Goal: Browse casually

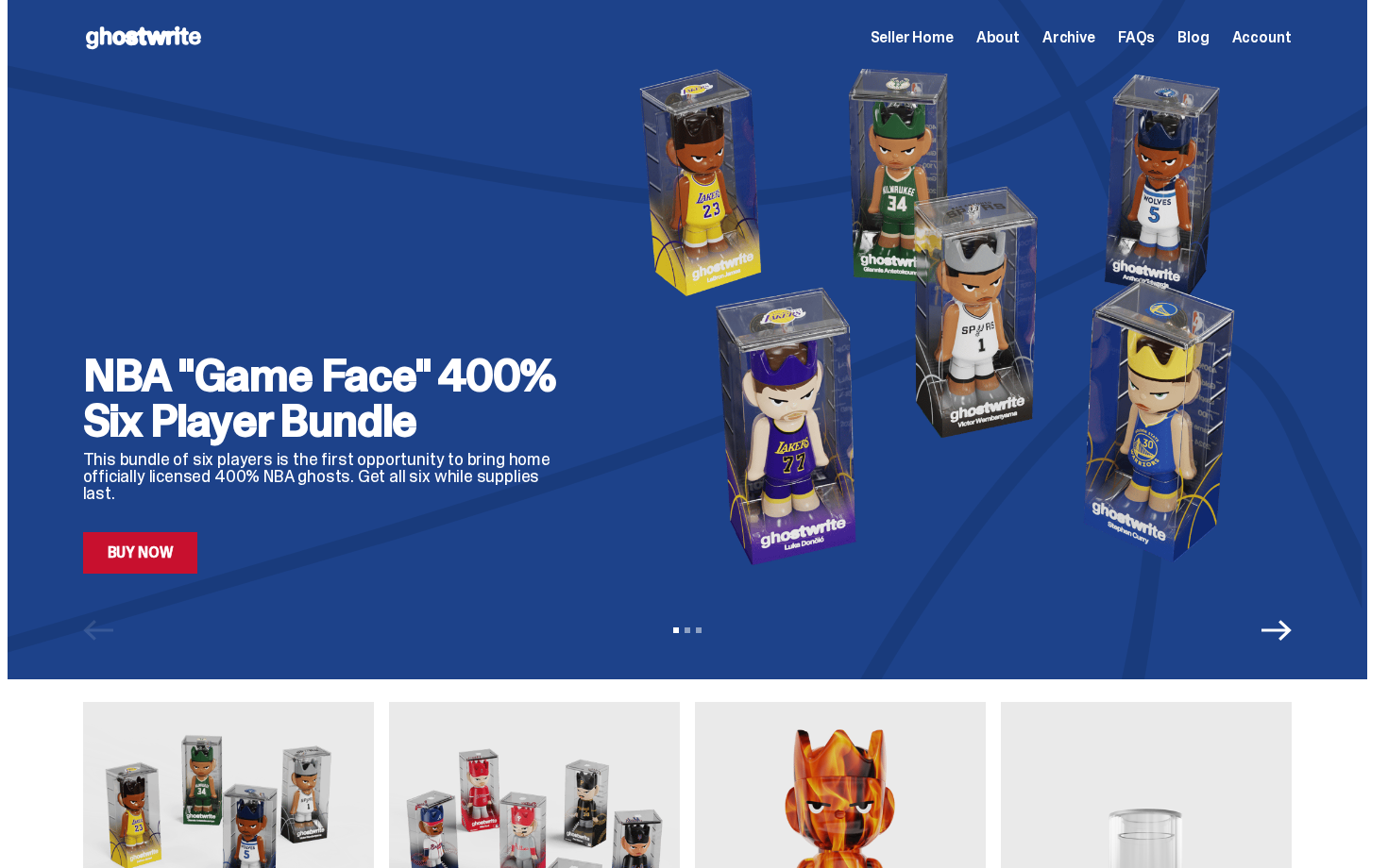
click at [1076, 30] on span "Archive" at bounding box center [1069, 38] width 53 height 15
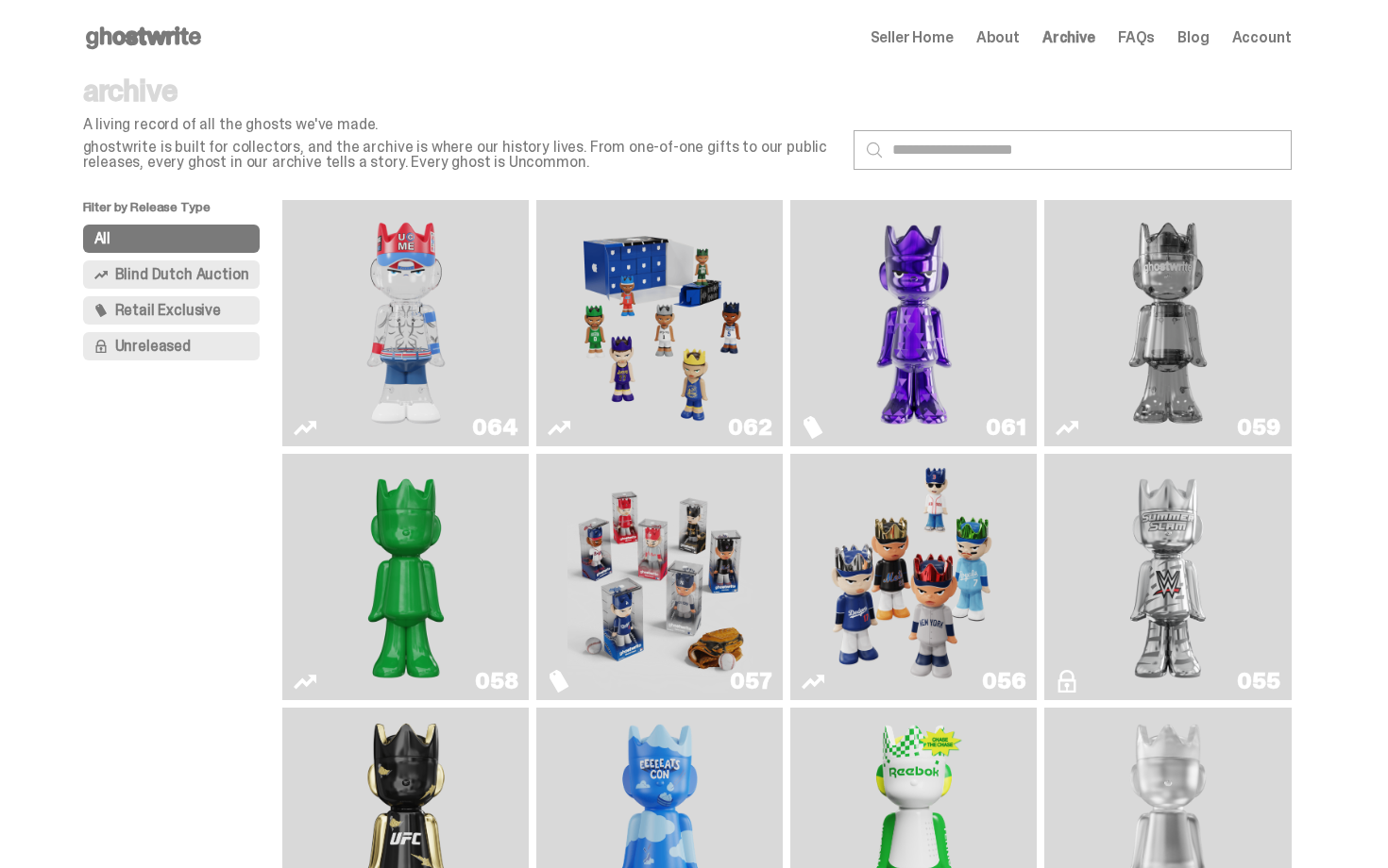
click at [935, 534] on img "Game Face (2025)" at bounding box center [914, 578] width 185 height 231
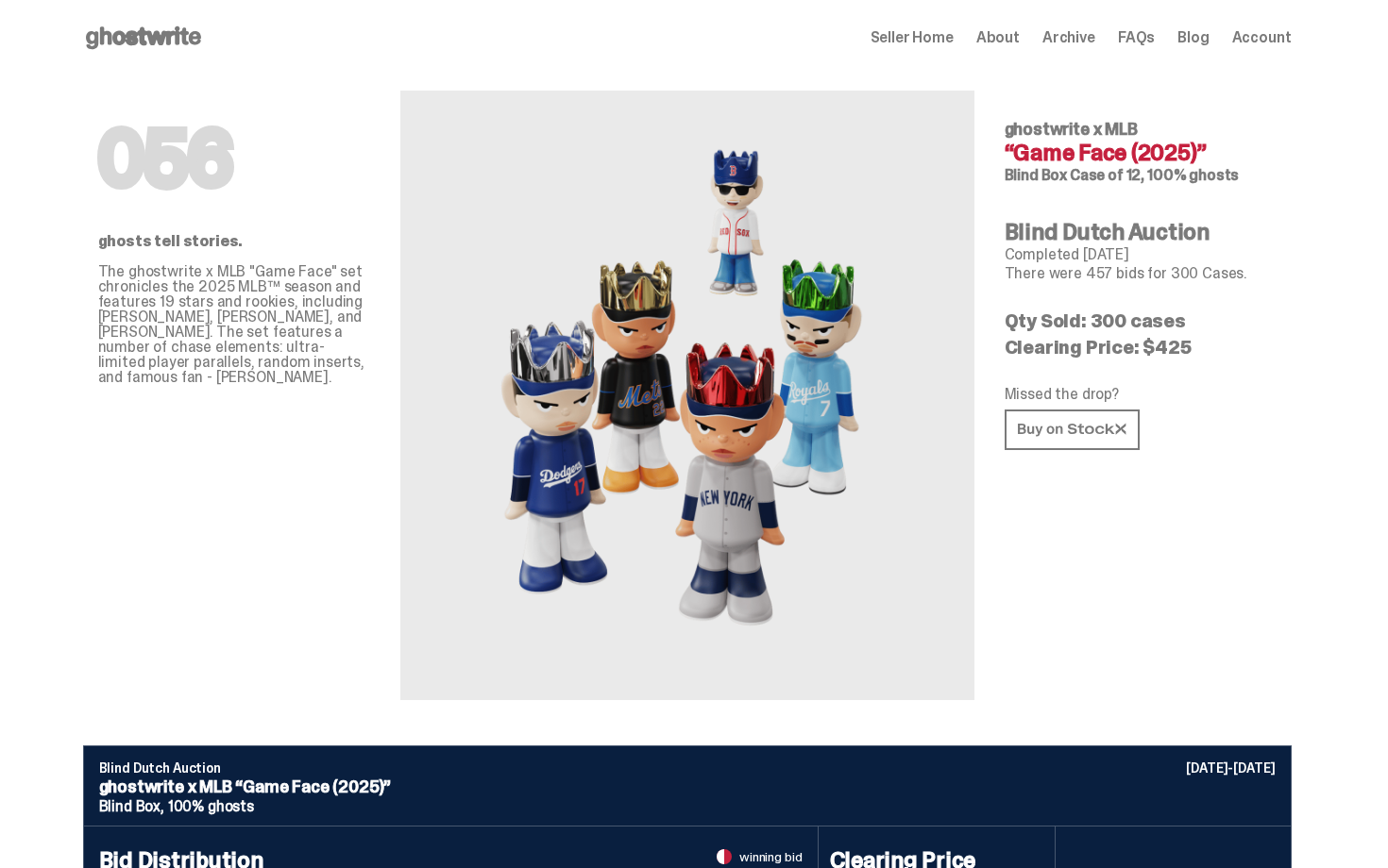
click at [1262, 323] on p "Qty Sold: 300 cases" at bounding box center [1140, 321] width 272 height 19
click at [940, 38] on span "Seller Home" at bounding box center [912, 38] width 83 height 15
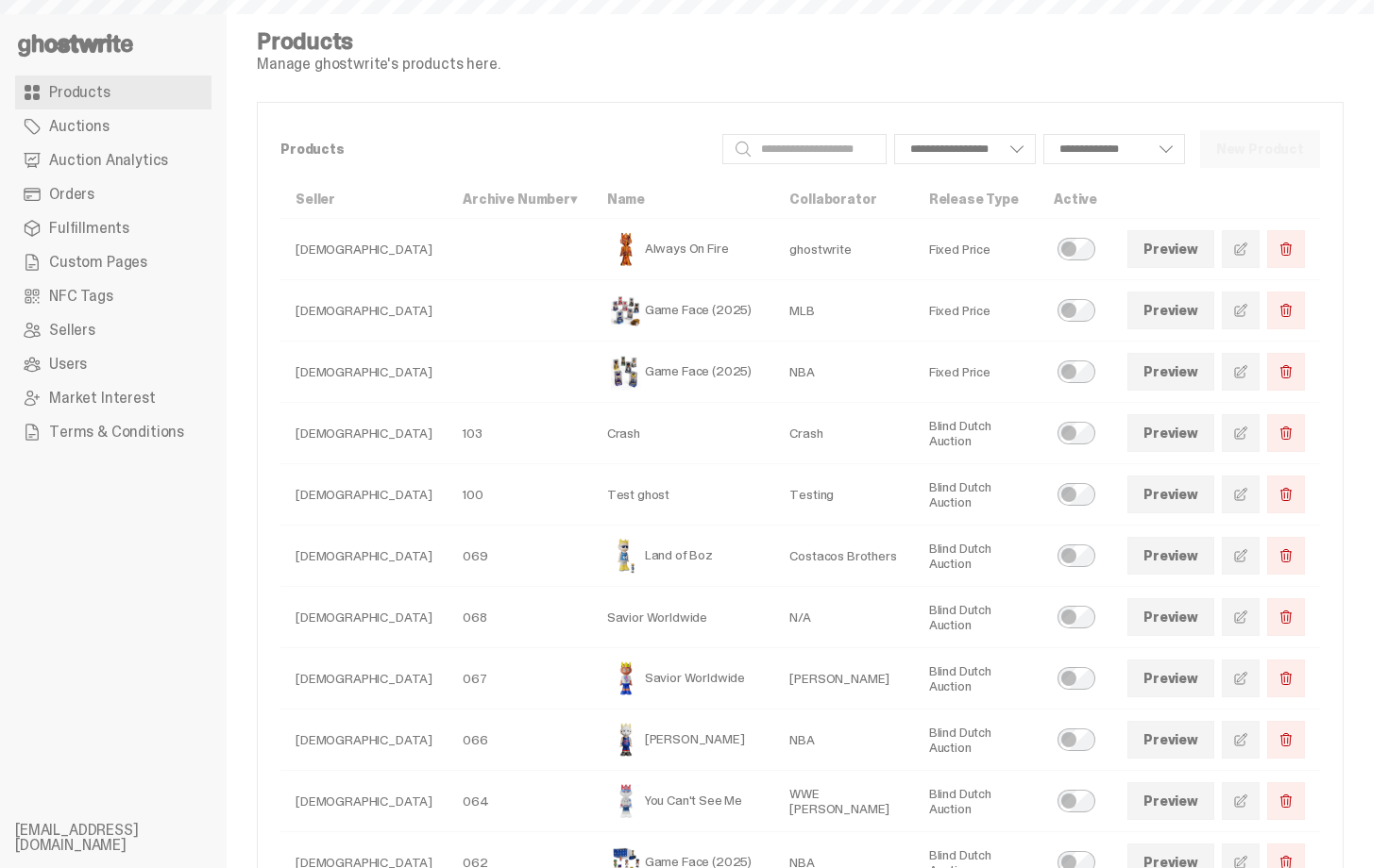
click at [120, 92] on link "Products" at bounding box center [113, 93] width 196 height 34
click at [38, 37] on icon at bounding box center [75, 46] width 120 height 30
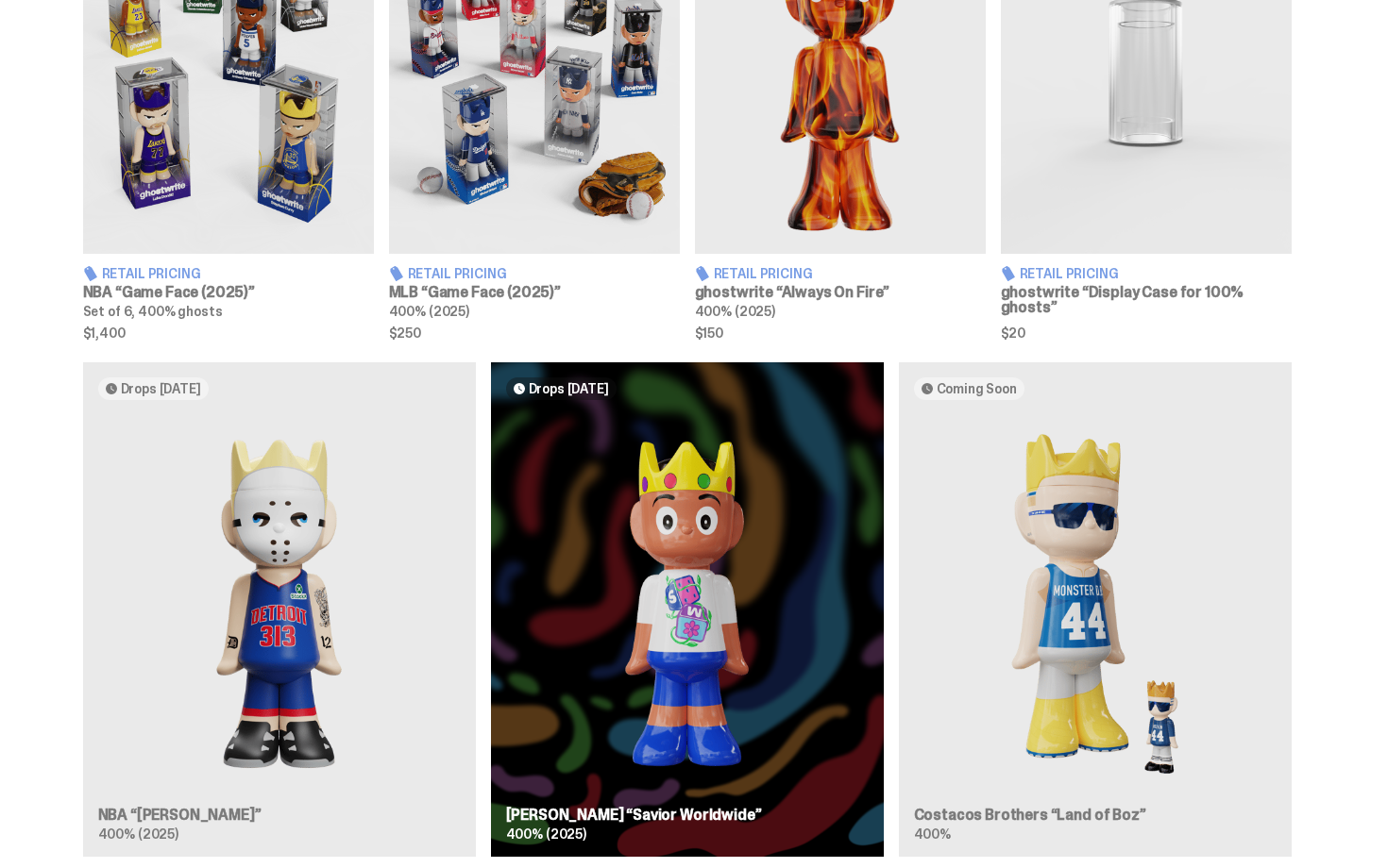
click at [705, 554] on div "Drops [DATE] NBA “[PERSON_NAME]” 400% (2025) Drops [DATE] [PERSON_NAME] “Savior…" at bounding box center [687, 617] width 1360 height 509
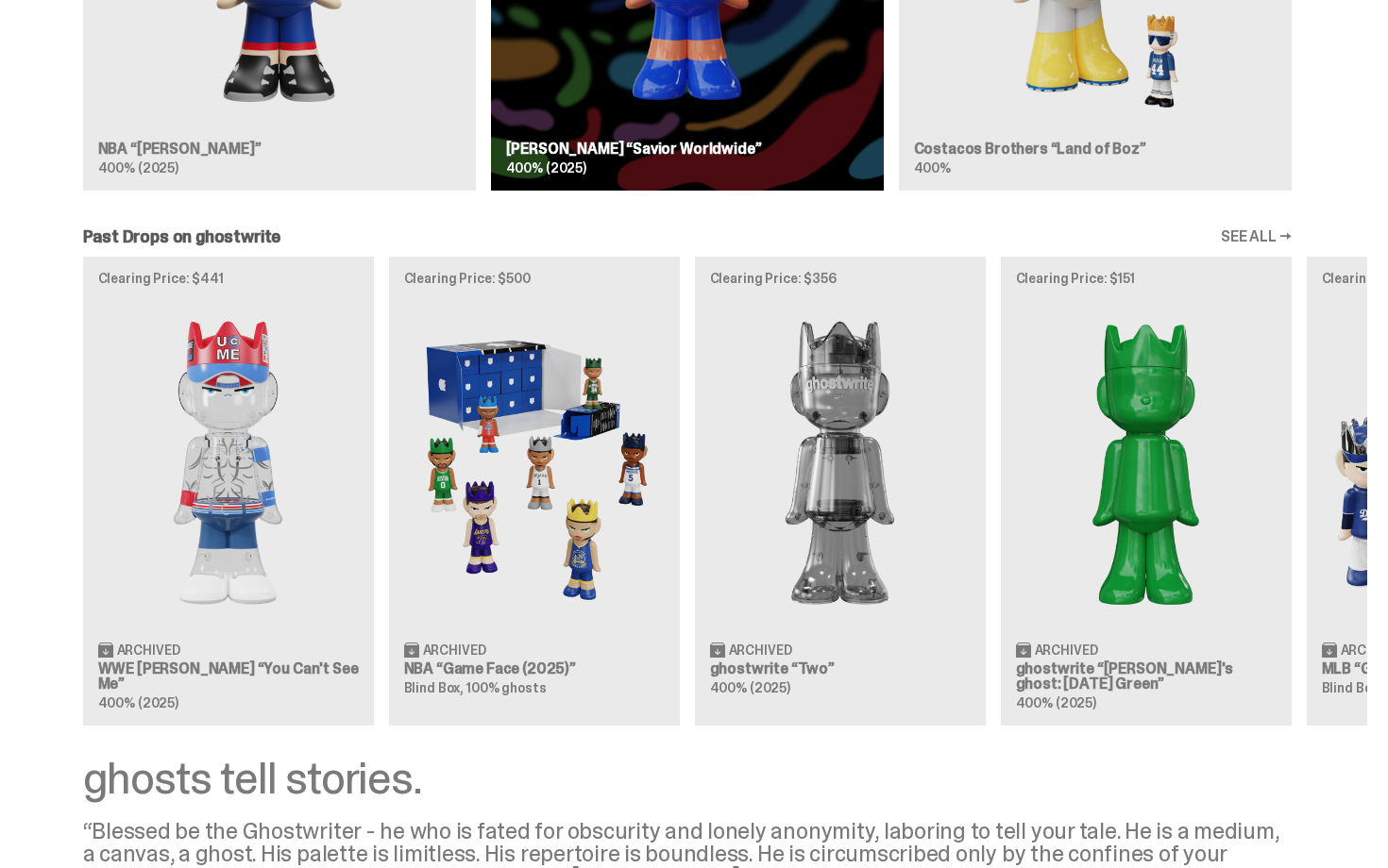
scroll to position [1472, 0]
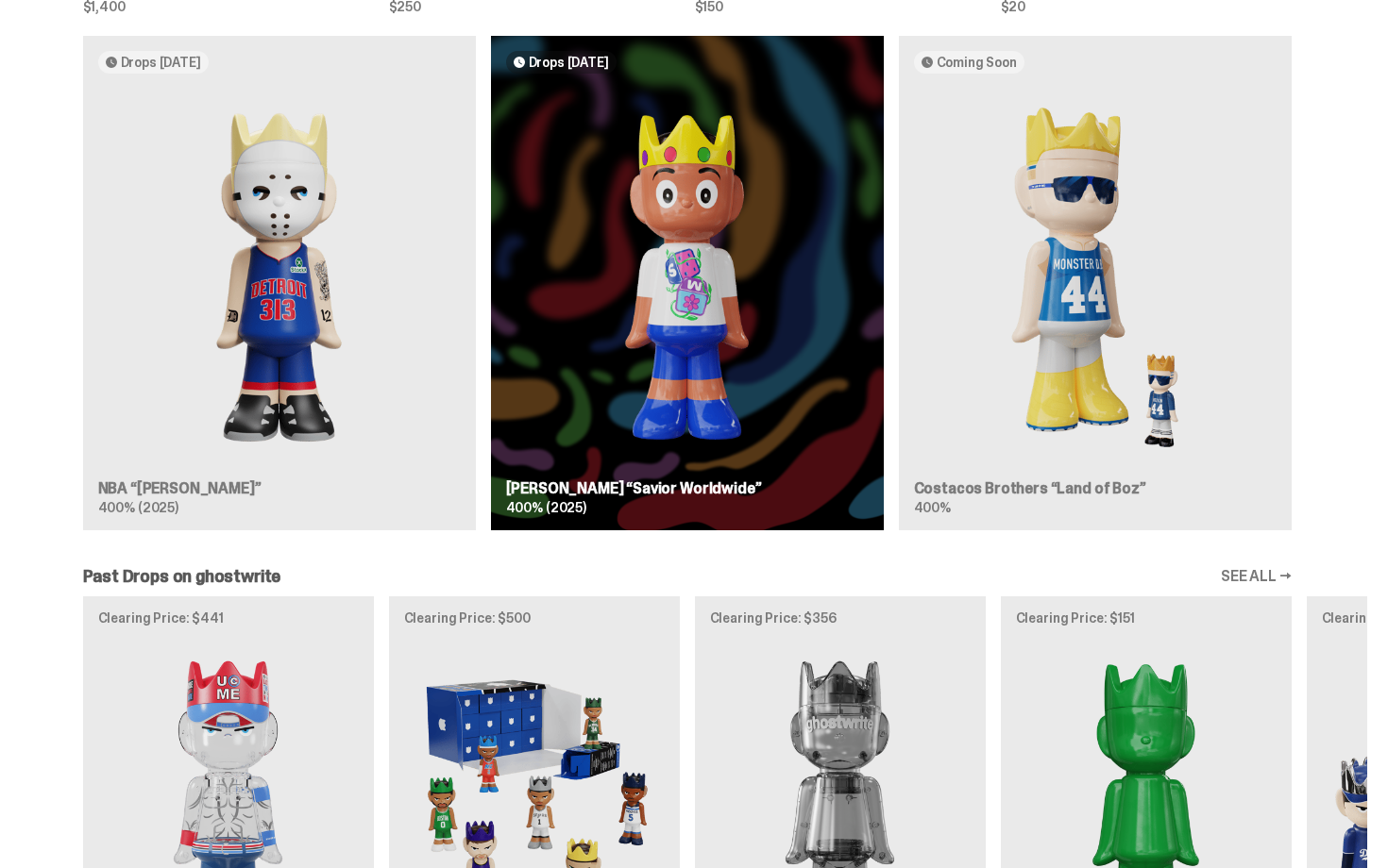
scroll to position [1032, 0]
